Goal: Information Seeking & Learning: Find specific fact

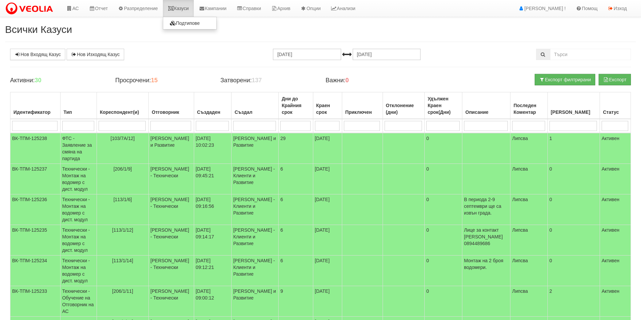
click at [180, 5] on link "Казуси" at bounding box center [178, 8] width 31 height 17
click at [114, 151] on td "[103/7А/12]" at bounding box center [122, 148] width 52 height 31
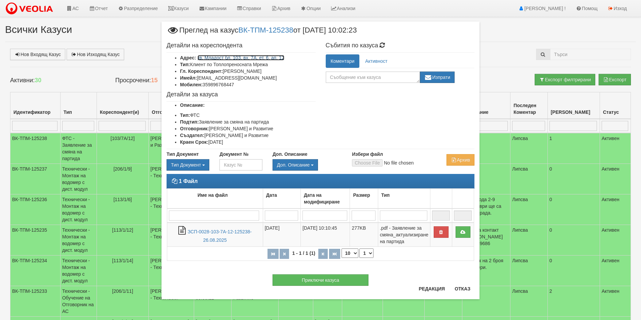
click at [259, 59] on link "кв. Младост бл. 103, вх. 7А, ет. 6, ап. 12" at bounding box center [240, 57] width 87 height 5
drag, startPoint x: 275, startPoint y: 70, endPoint x: 225, endPoint y: 70, distance: 50.4
click at [225, 70] on li "Гл. Кореспондент: Иван Станчев Станев" at bounding box center [247, 71] width 135 height 7
copy li "Иван Станчев Станев"
drag, startPoint x: 238, startPoint y: 84, endPoint x: 204, endPoint y: 83, distance: 33.6
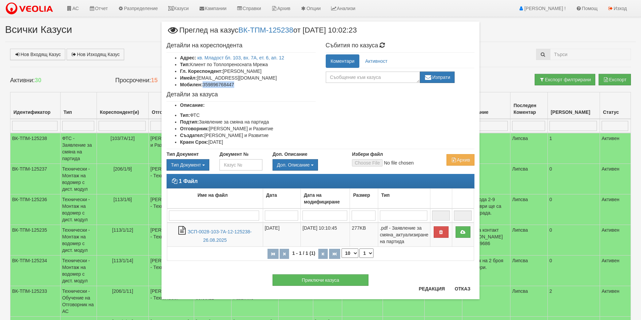
click at [204, 83] on li "Мобилен: 359896768447" at bounding box center [247, 84] width 135 height 7
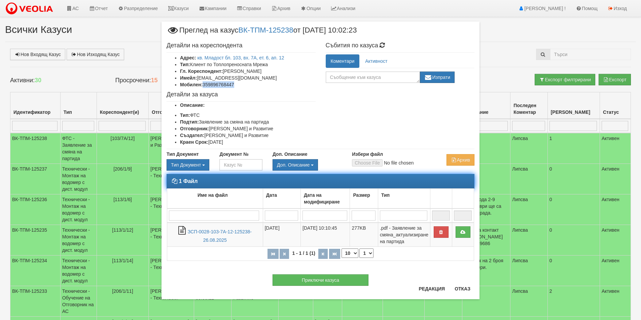
copy li "359896768447"
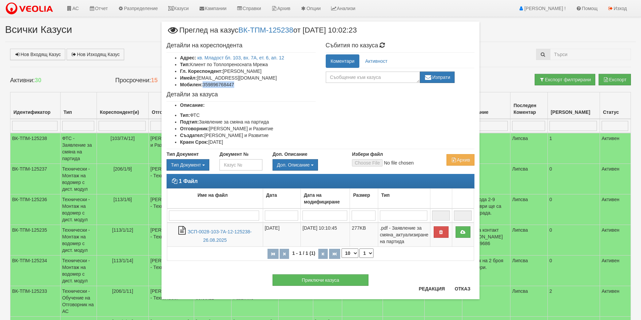
drag, startPoint x: 274, startPoint y: 71, endPoint x: 224, endPoint y: 69, distance: 49.5
click at [224, 69] on li "Гл. Кореспондент: Иван Станчев Станев" at bounding box center [247, 71] width 135 height 7
copy li "Иван Станчев Станев"
drag, startPoint x: 251, startPoint y: 80, endPoint x: 198, endPoint y: 78, distance: 52.8
click at [198, 78] on li "Имейл: ivanstanev199@gmail.com" at bounding box center [247, 78] width 135 height 7
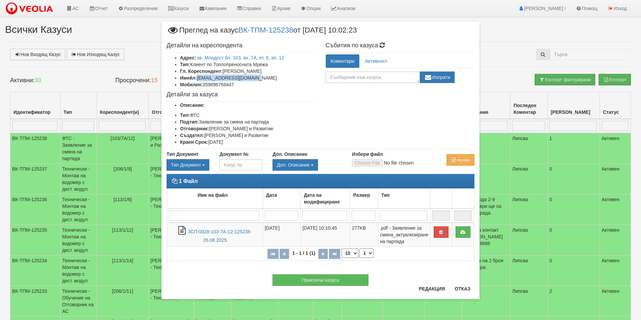
copy li "ivanstanev199@gmail.com"
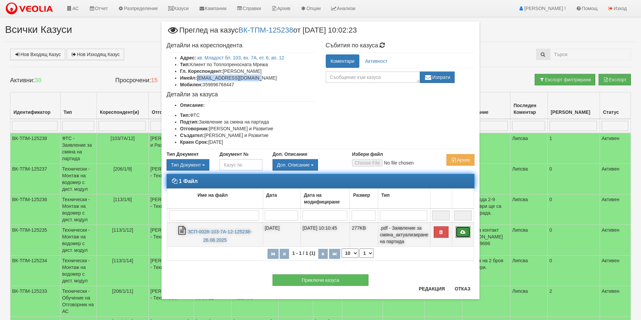
click at [464, 233] on icon at bounding box center [463, 232] width 6 height 5
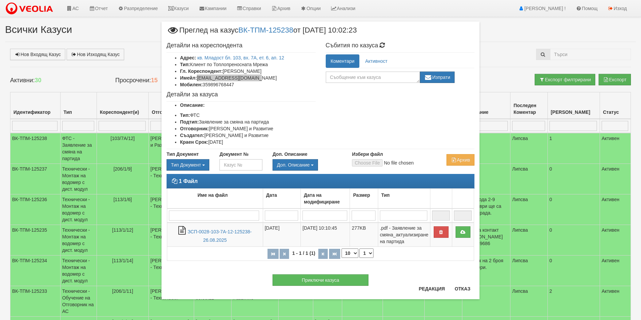
click at [466, 288] on button "Отказ" at bounding box center [462, 289] width 24 height 11
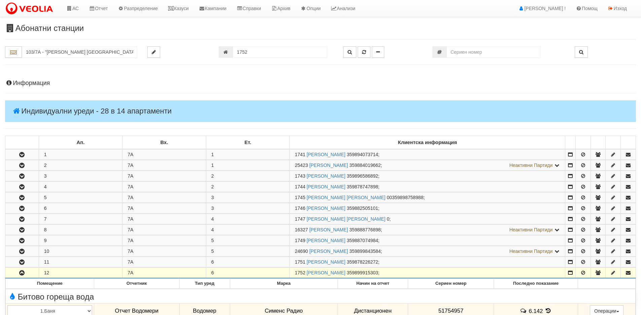
click at [30, 81] on h4 "Информация" at bounding box center [320, 83] width 630 height 7
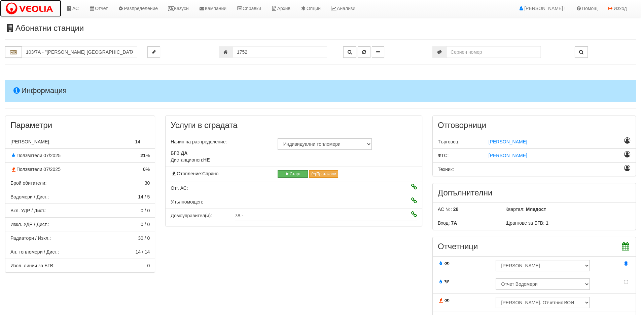
click at [27, 12] on img at bounding box center [30, 9] width 51 height 14
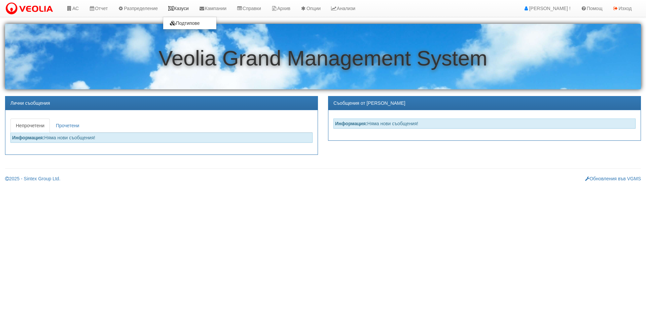
click at [181, 11] on link "Казуси" at bounding box center [178, 8] width 31 height 17
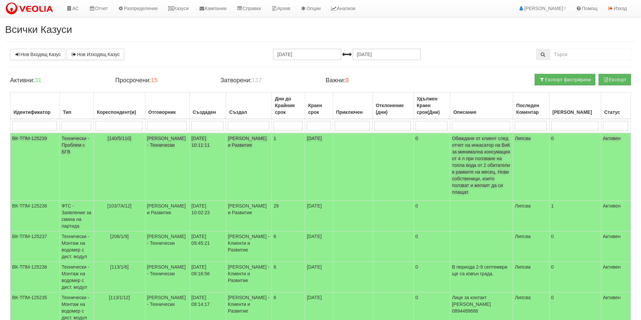
click at [368, 158] on td at bounding box center [353, 167] width 40 height 68
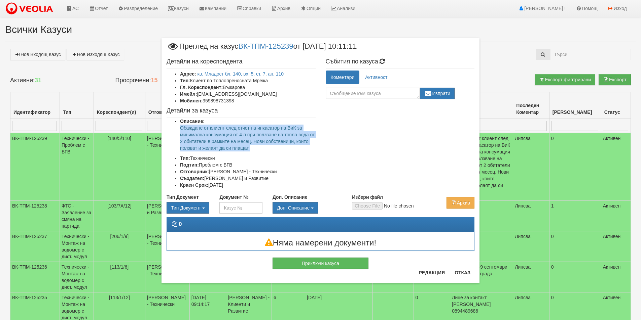
drag, startPoint x: 265, startPoint y: 150, endPoint x: 184, endPoint y: 128, distance: 83.6
click at [176, 129] on ul "Описание: Обаждане от клиент след отчет на инкасатор на ВиК за минимална консум…" at bounding box center [240, 153] width 149 height 71
copy p "Обаждане от клиент след отчет на инкасатор на ВиК за минимална консумация от 4 …"
click at [462, 274] on button "Отказ" at bounding box center [462, 273] width 24 height 11
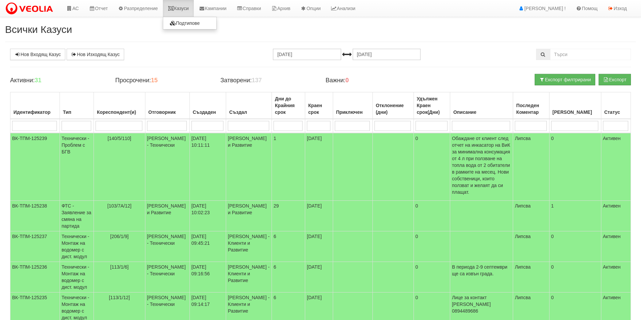
click at [182, 9] on link "Казуси" at bounding box center [178, 8] width 31 height 17
click at [186, 11] on link "Казуси" at bounding box center [178, 8] width 31 height 17
click at [180, 8] on link "Казуси" at bounding box center [178, 8] width 31 height 17
click at [116, 125] on input "search" at bounding box center [118, 126] width 47 height 10
type input "206"
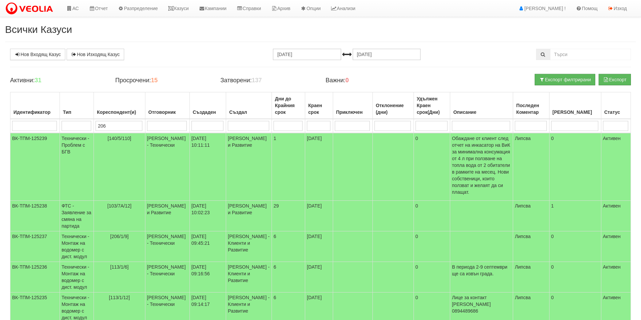
type input "206"
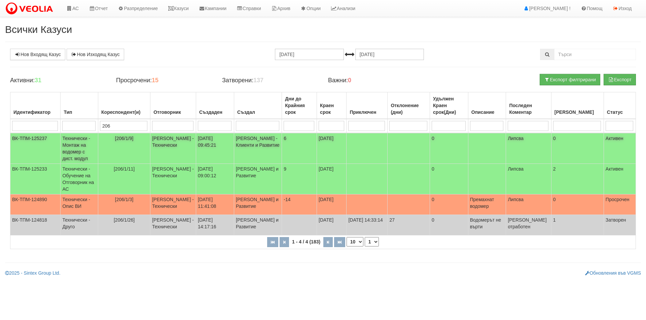
type input "206"
click at [175, 158] on td "[PERSON_NAME] - Технически" at bounding box center [173, 148] width 46 height 31
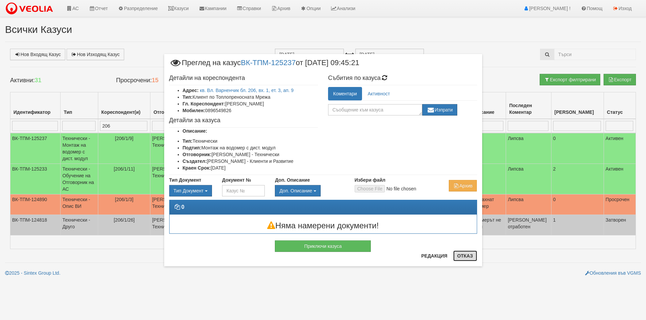
click at [462, 261] on button "Отказ" at bounding box center [465, 256] width 24 height 11
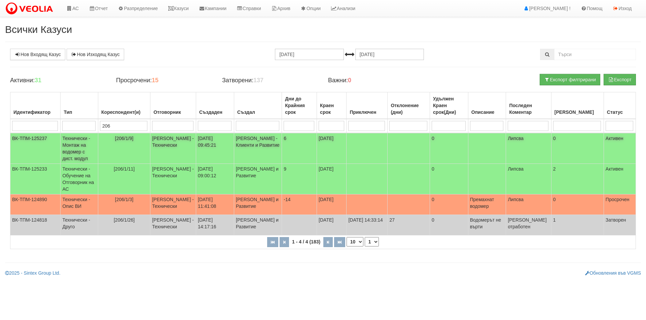
click at [145, 139] on td "[206/1/9]" at bounding box center [124, 148] width 52 height 31
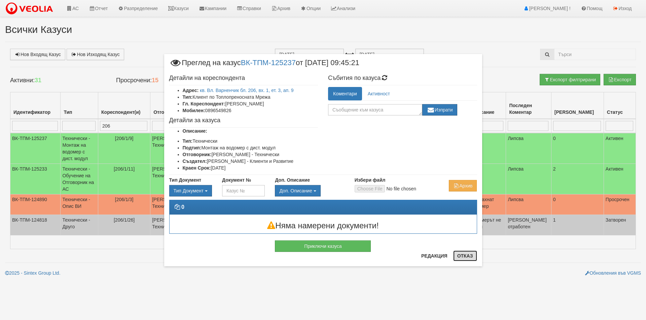
click at [468, 253] on button "Отказ" at bounding box center [465, 256] width 24 height 11
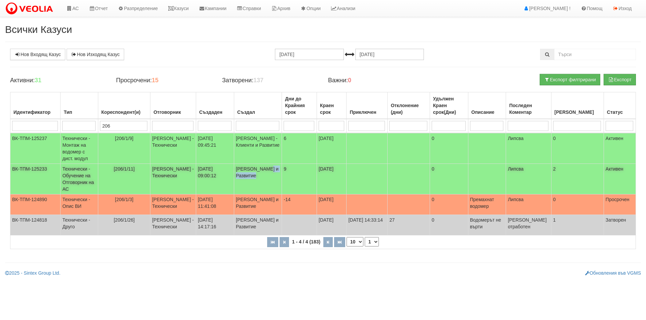
click at [262, 179] on td "[PERSON_NAME] и Развитие" at bounding box center [258, 179] width 48 height 31
